Goal: Task Accomplishment & Management: Use online tool/utility

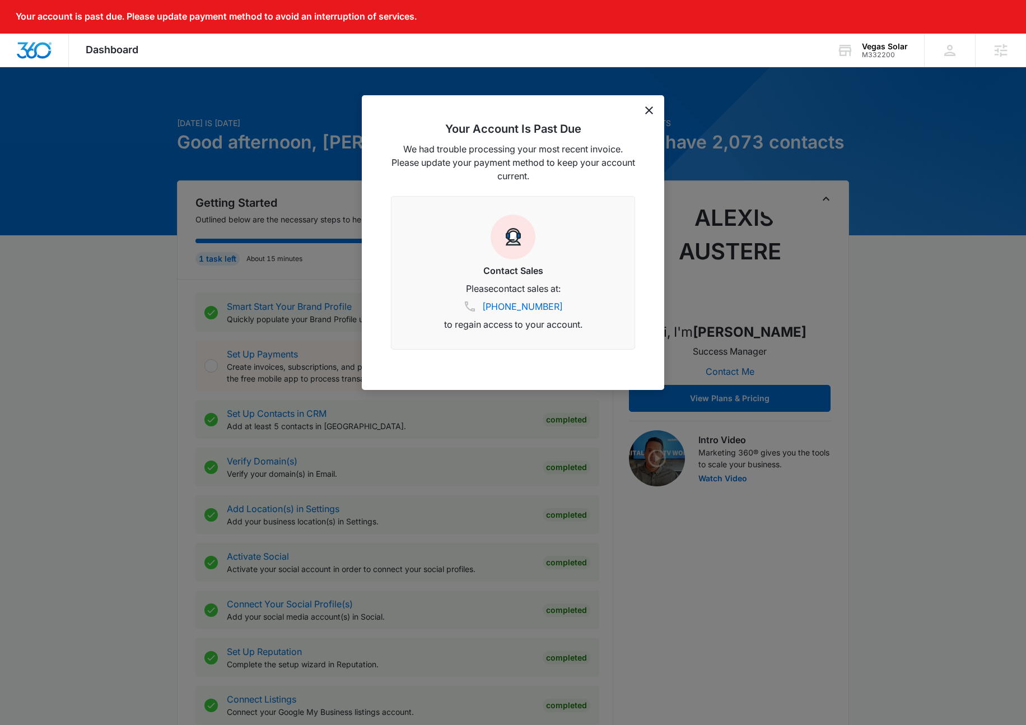
click at [646, 110] on icon "dismiss this dialog" at bounding box center [649, 110] width 8 height 8
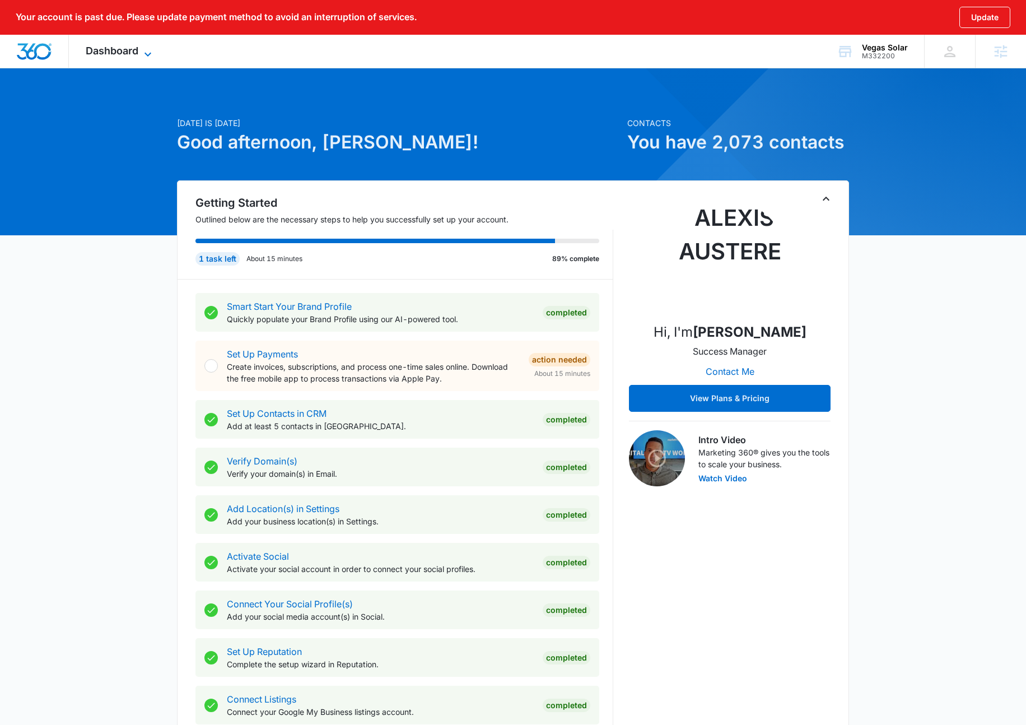
click at [151, 53] on icon at bounding box center [147, 54] width 13 height 13
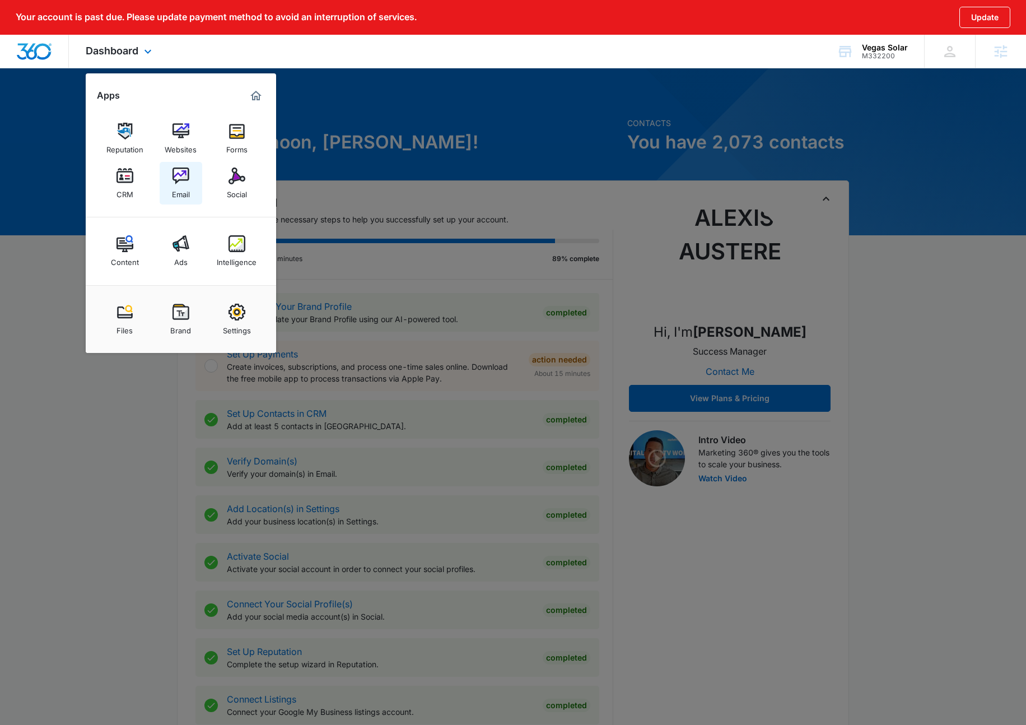
click at [192, 176] on link "Email" at bounding box center [181, 183] width 43 height 43
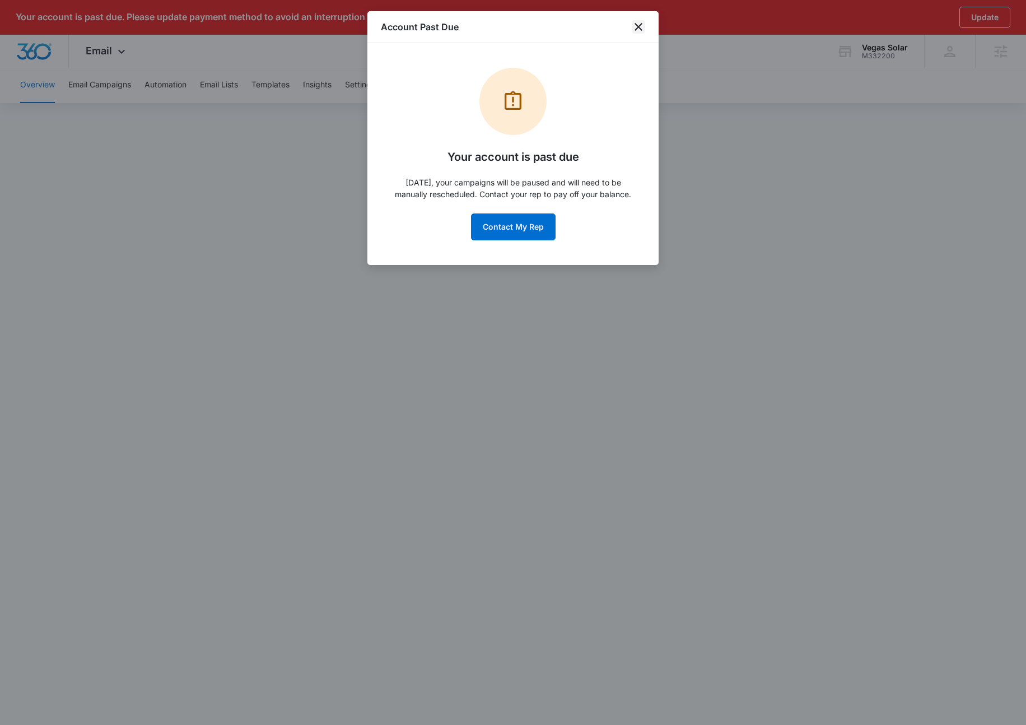
click at [641, 29] on icon "close" at bounding box center [639, 27] width 8 height 8
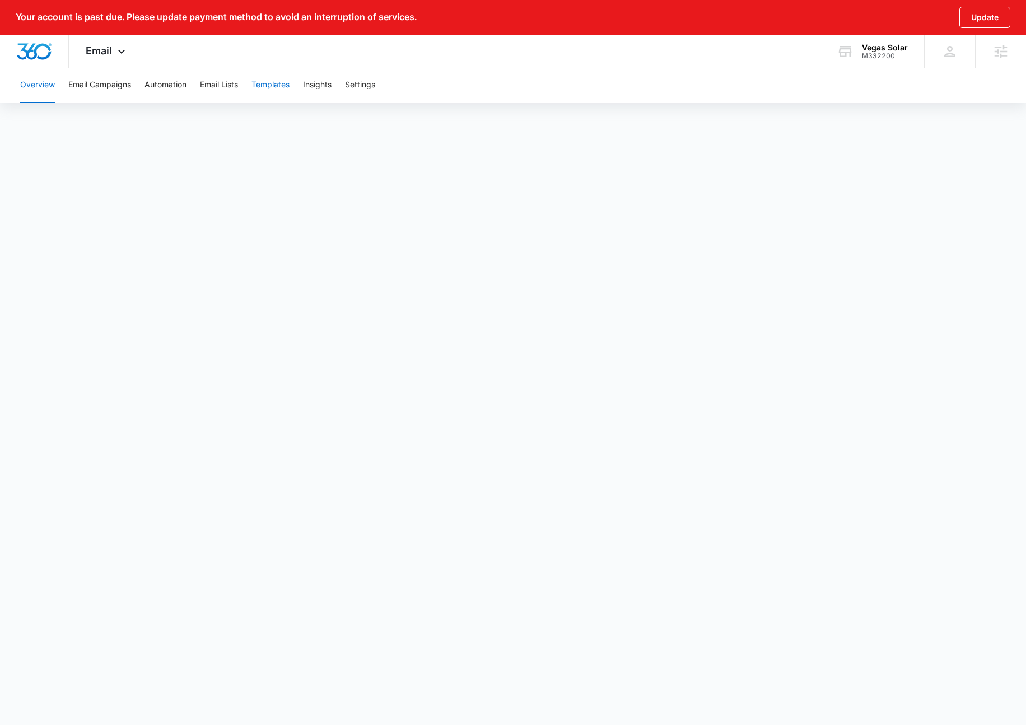
click at [264, 92] on button "Templates" at bounding box center [271, 85] width 38 height 36
